Goal: Navigation & Orientation: Find specific page/section

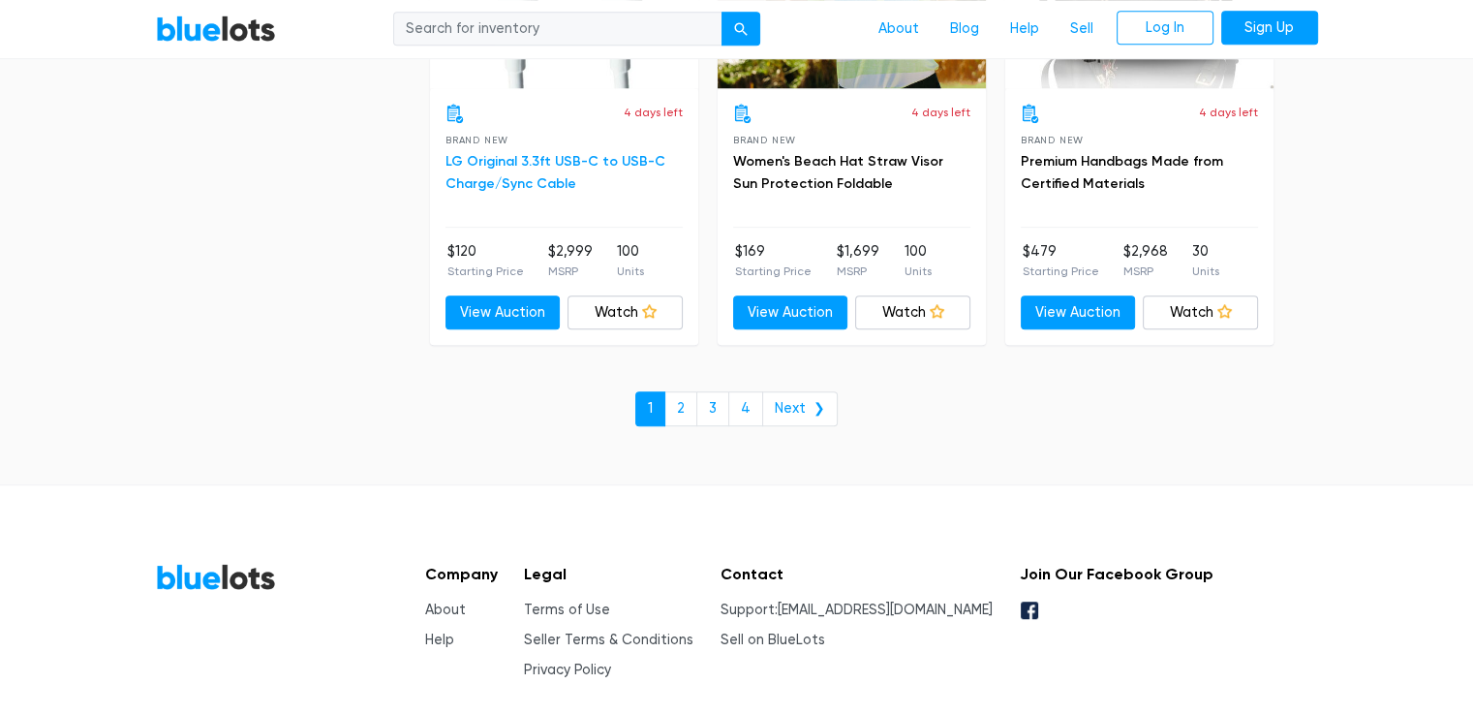
scroll to position [8434, 0]
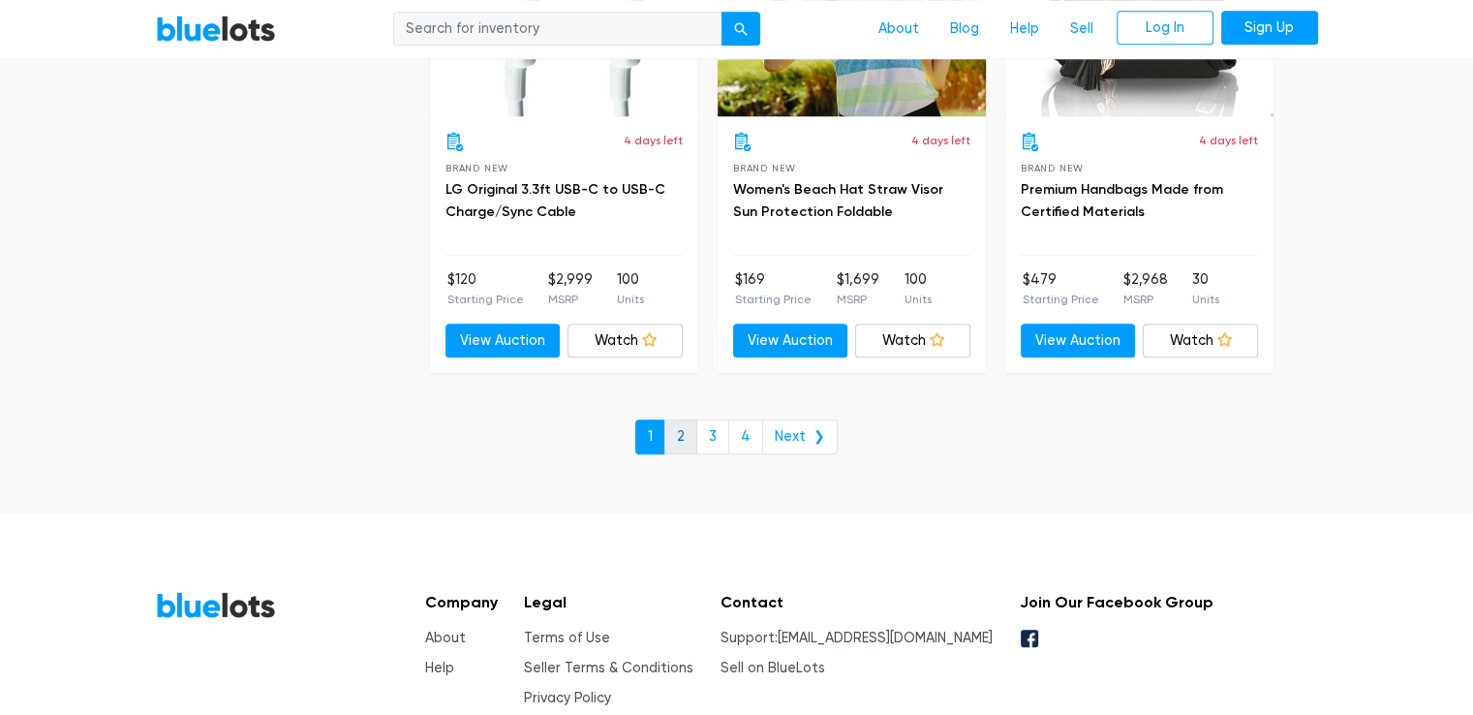
click at [691, 419] on link "2" at bounding box center [680, 436] width 33 height 35
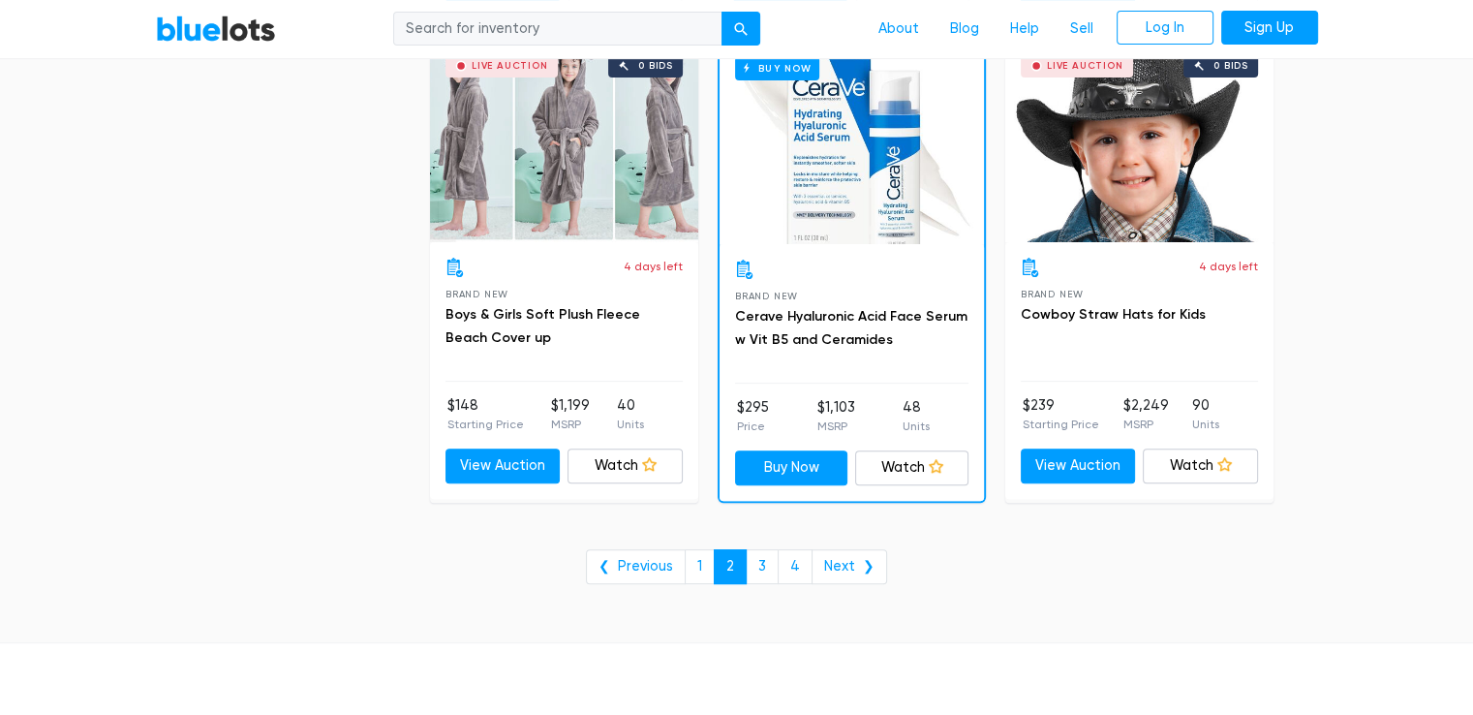
scroll to position [7846, 0]
click at [766, 548] on link "3" at bounding box center [762, 565] width 33 height 35
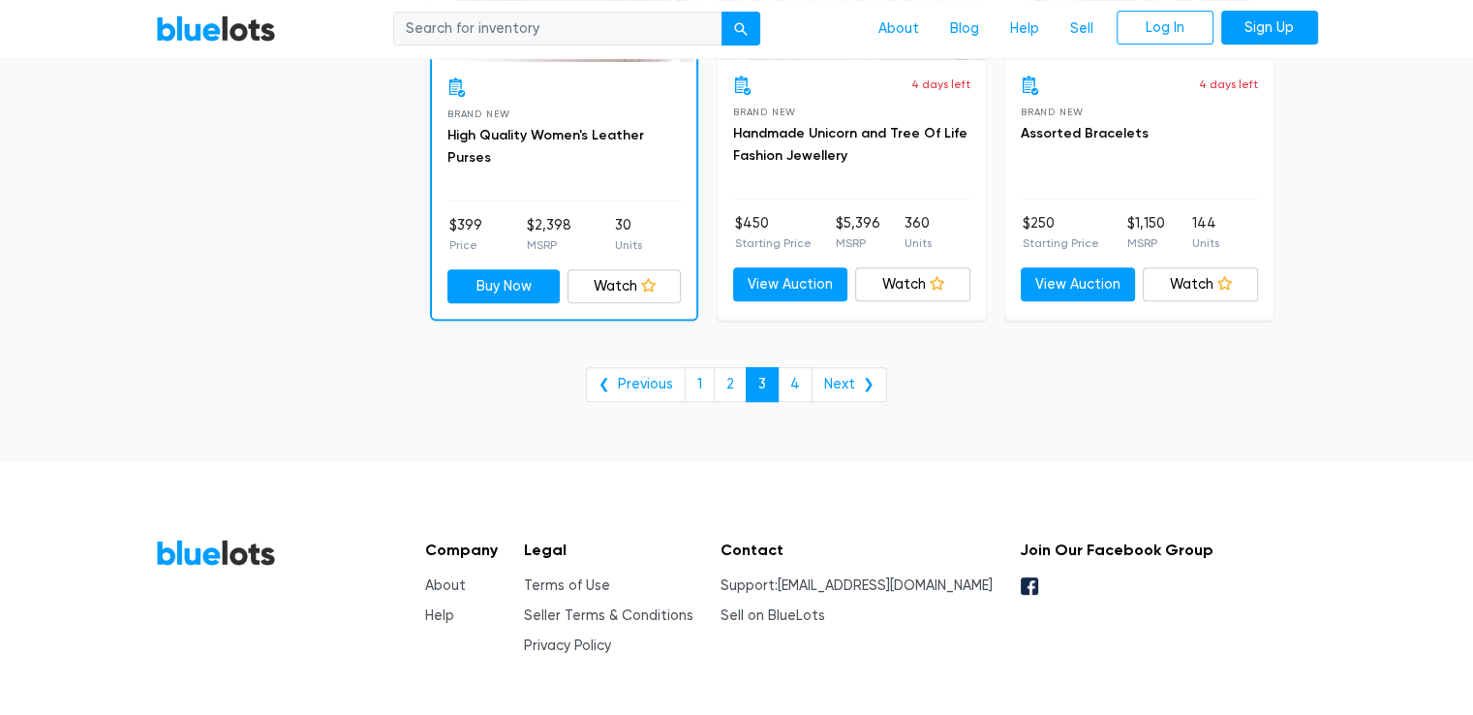
scroll to position [8040, 0]
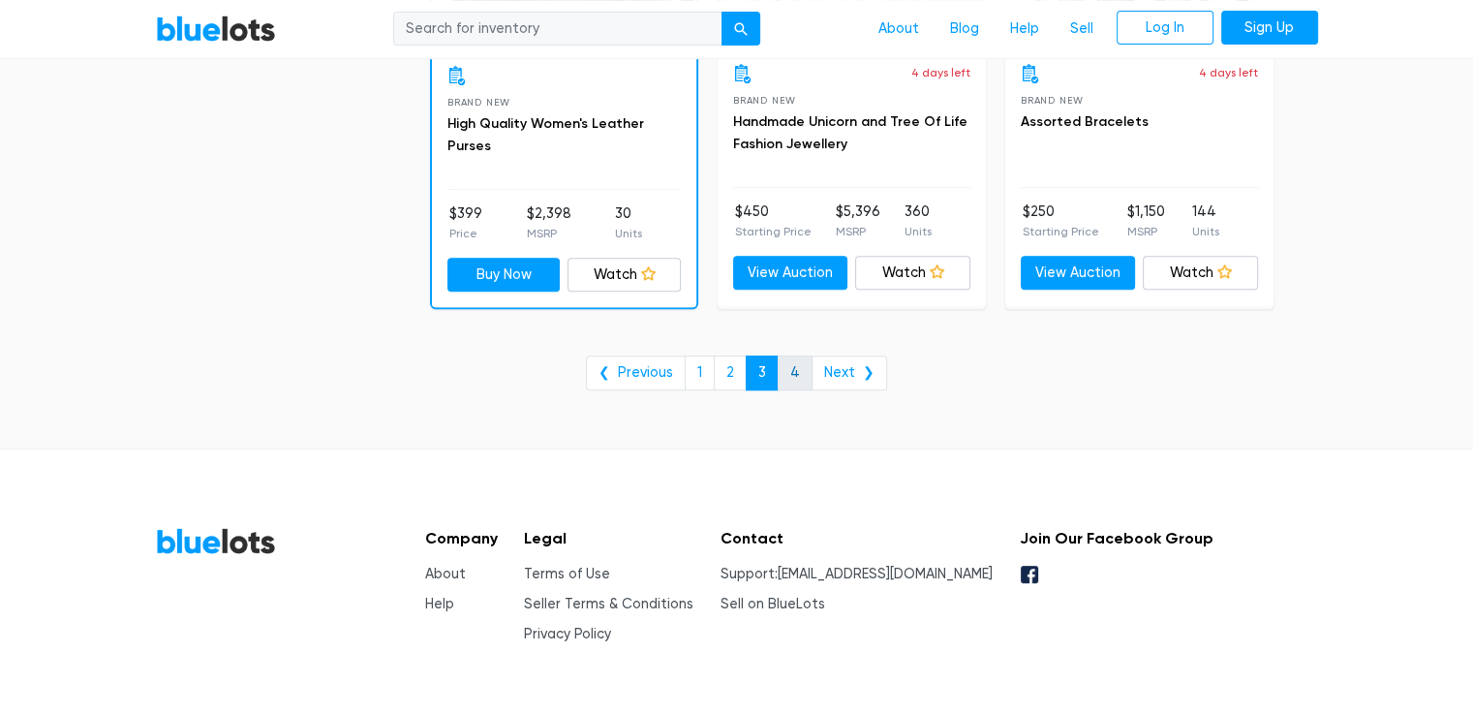
click at [797, 357] on link "4" at bounding box center [795, 372] width 35 height 35
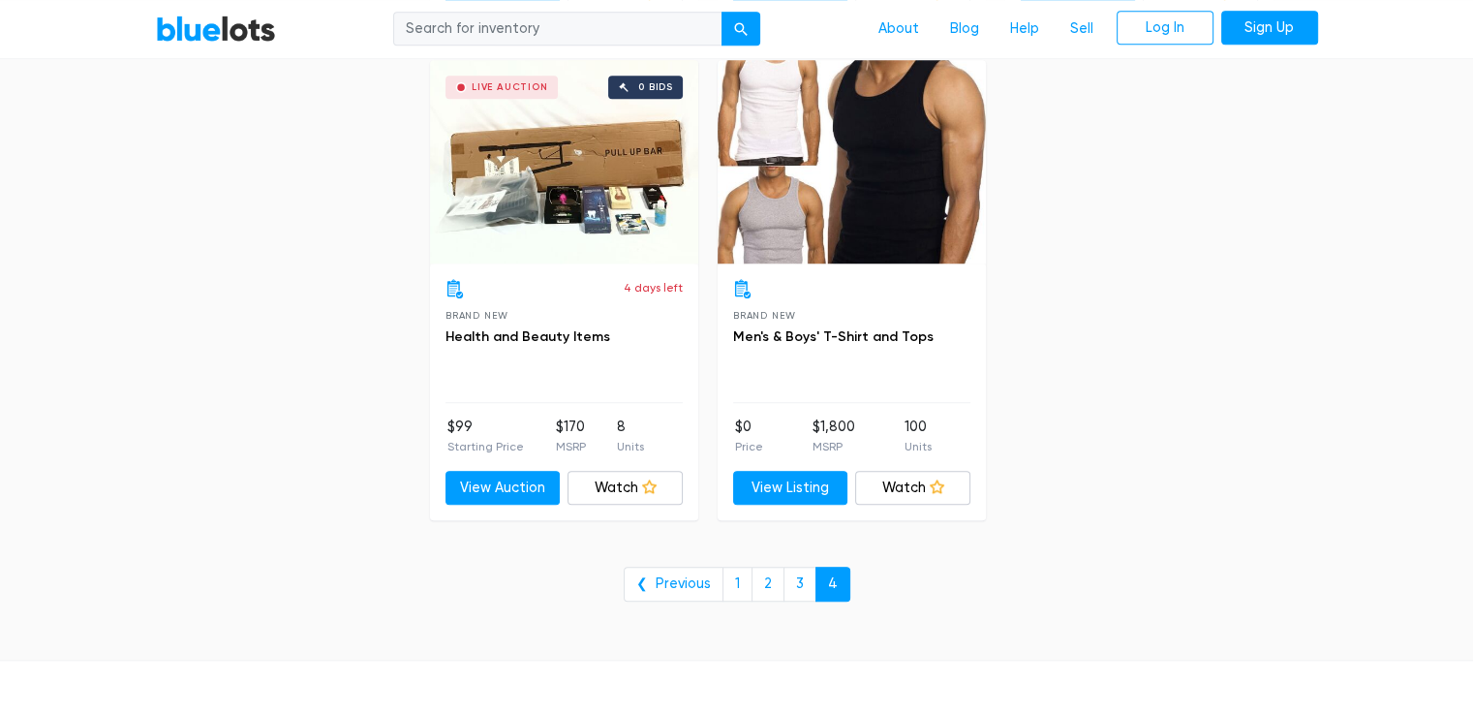
scroll to position [1647, 0]
